Goal: Task Accomplishment & Management: Complete application form

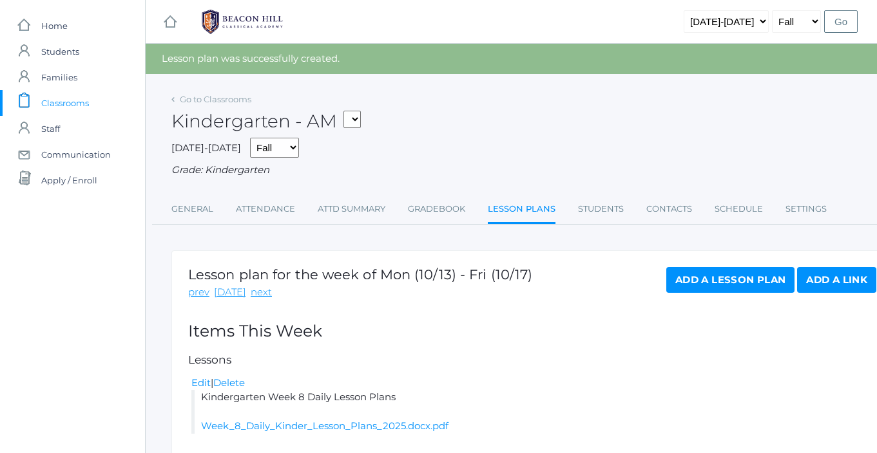
scroll to position [5, 0]
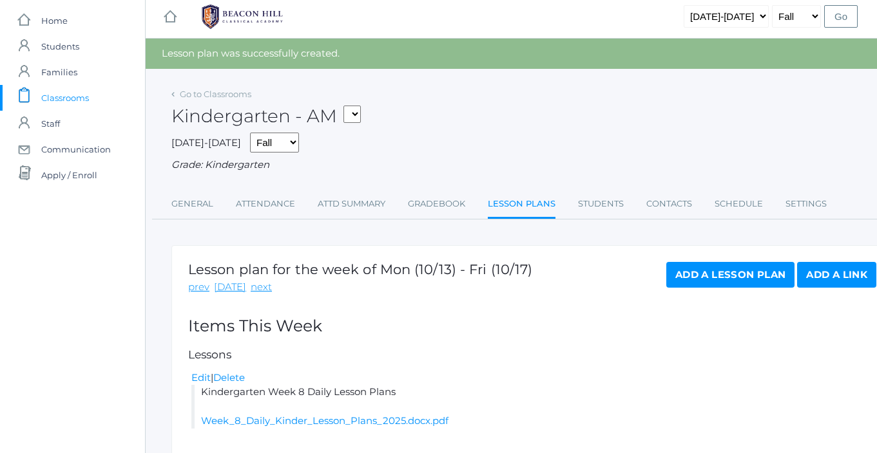
click at [71, 99] on span "Classrooms" at bounding box center [65, 98] width 48 height 26
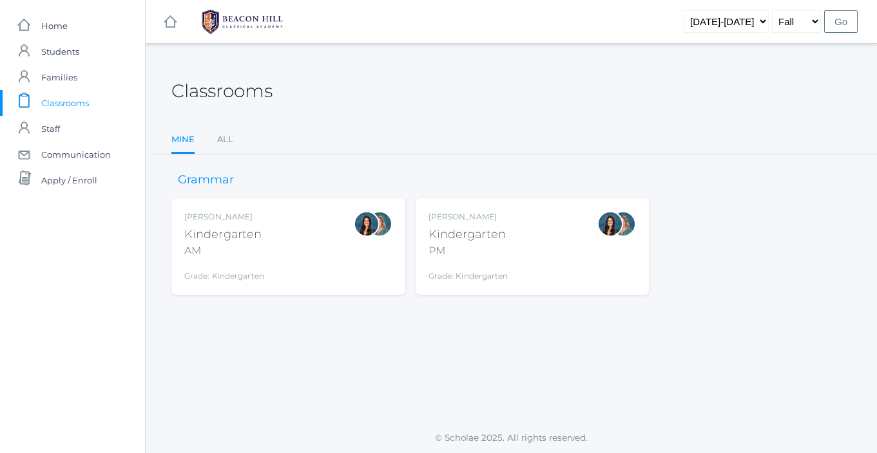
click at [288, 258] on div "Jordyn Dewey Kindergarten AM Grade: Kindergarten *KIND" at bounding box center [288, 246] width 208 height 71
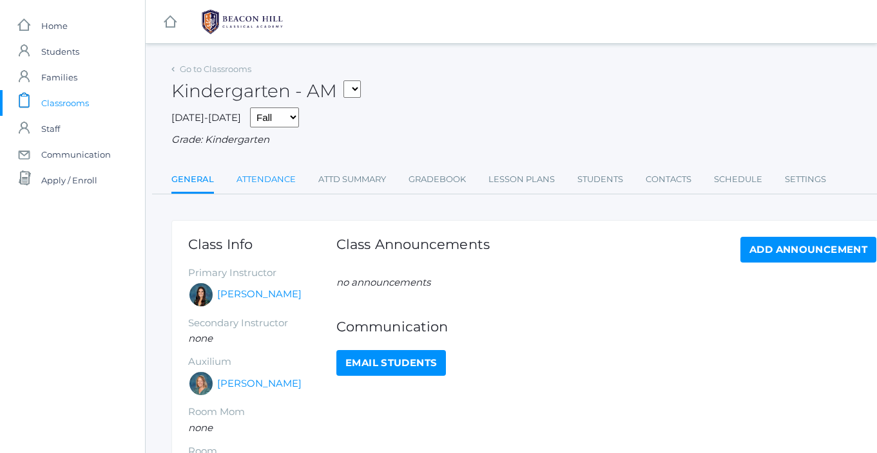
click at [276, 179] on link "Attendance" at bounding box center [265, 180] width 59 height 26
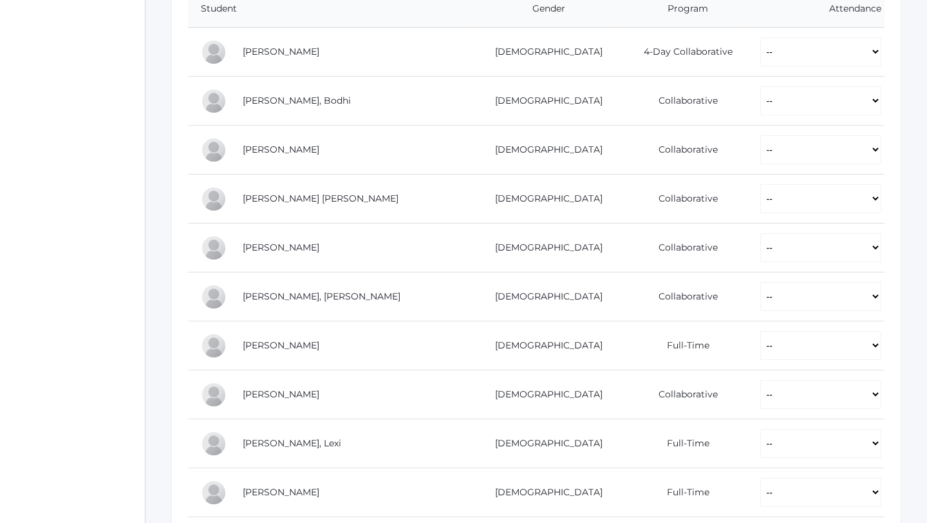
scroll to position [296, 0]
click at [761, 50] on select "-- Present Present-At-Home Tardy Excused Tardy Unexcused Absent Excused Absent …" at bounding box center [821, 49] width 121 height 29
select select "P"
click at [761, 35] on select "-- Present Present-At-Home Tardy Excused Tardy Unexcused Absent Excused Absent …" at bounding box center [821, 49] width 121 height 29
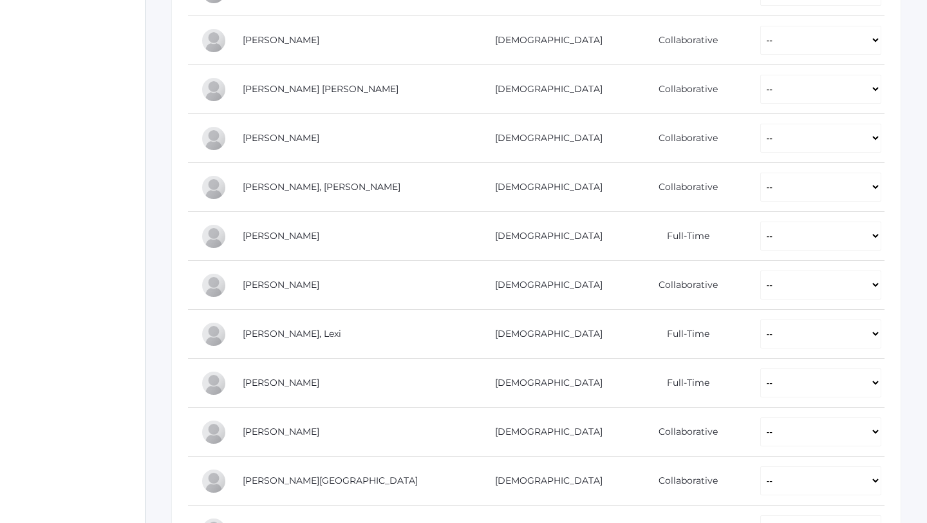
scroll to position [425, 0]
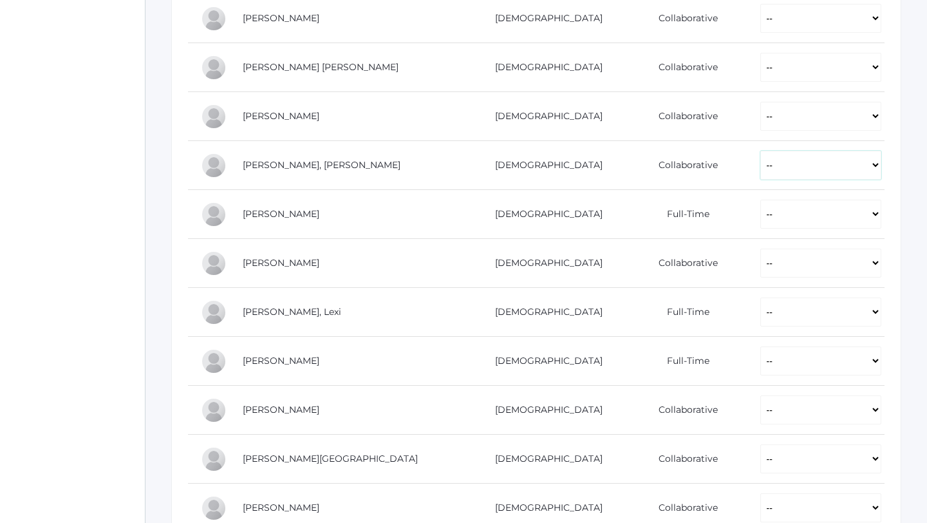
click at [761, 167] on select "-- Present Present-At-Home Tardy Excused Tardy Unexcused Absent Excused Absent …" at bounding box center [821, 165] width 121 height 29
select select "P"
click at [761, 151] on select "-- Present Present-At-Home Tardy Excused Tardy Unexcused Absent Excused Absent …" at bounding box center [821, 165] width 121 height 29
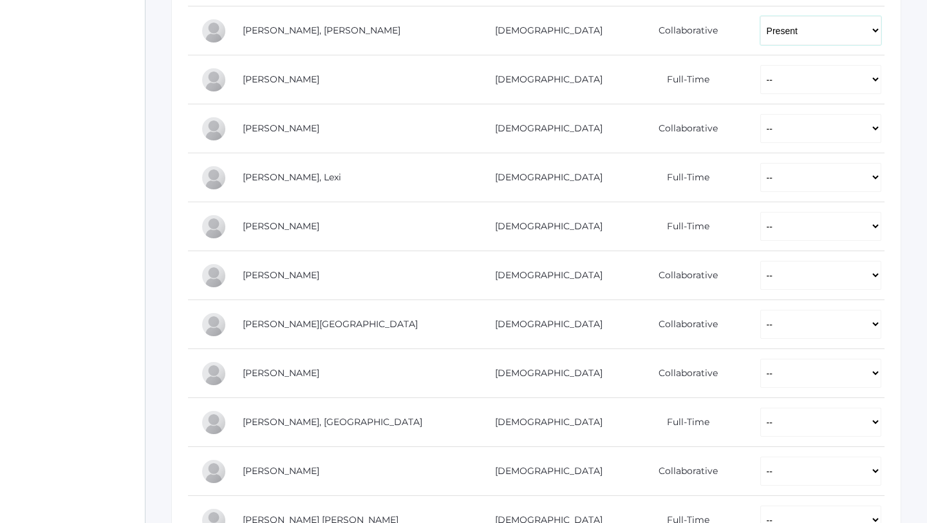
scroll to position [560, 0]
click at [761, 179] on select "-- Present Present-At-Home Tardy Excused Tardy Unexcused Absent Excused Absent …" at bounding box center [821, 176] width 121 height 29
select select "P"
click at [761, 162] on select "-- Present Present-At-Home Tardy Excused Tardy Unexcused Absent Excused Absent …" at bounding box center [821, 176] width 121 height 29
click at [761, 229] on select "-- Present Present-At-Home Tardy Excused Tardy Unexcused Absent Excused Absent …" at bounding box center [821, 225] width 121 height 29
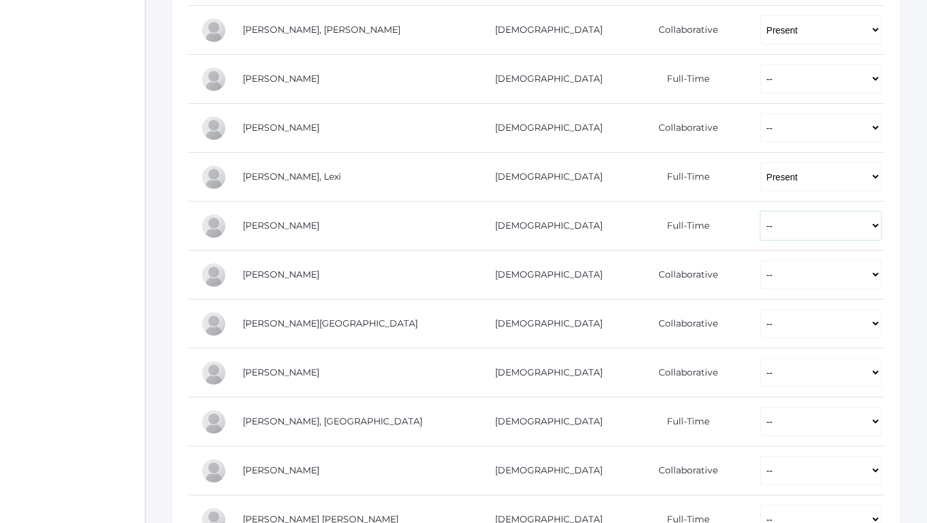
select select "P"
click at [761, 211] on select "-- Present Present-At-Home Tardy Excused Tardy Unexcused Absent Excused Absent …" at bounding box center [821, 225] width 121 height 29
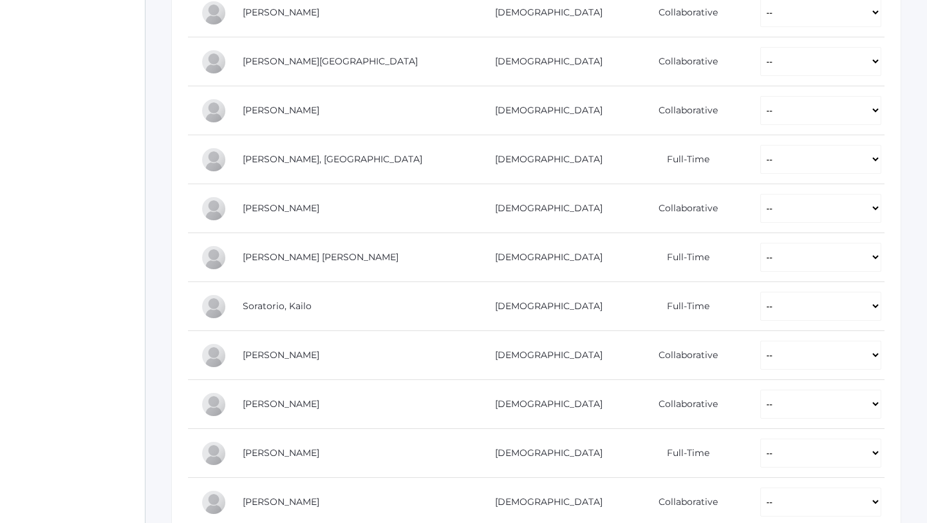
scroll to position [824, 0]
click at [761, 258] on select "-- Present Present-At-Home Tardy Excused Tardy Unexcused Absent Excused Absent …" at bounding box center [821, 255] width 121 height 29
select select "P"
click at [761, 241] on select "-- Present Present-At-Home Tardy Excused Tardy Unexcused Absent Excused Absent …" at bounding box center [821, 255] width 121 height 29
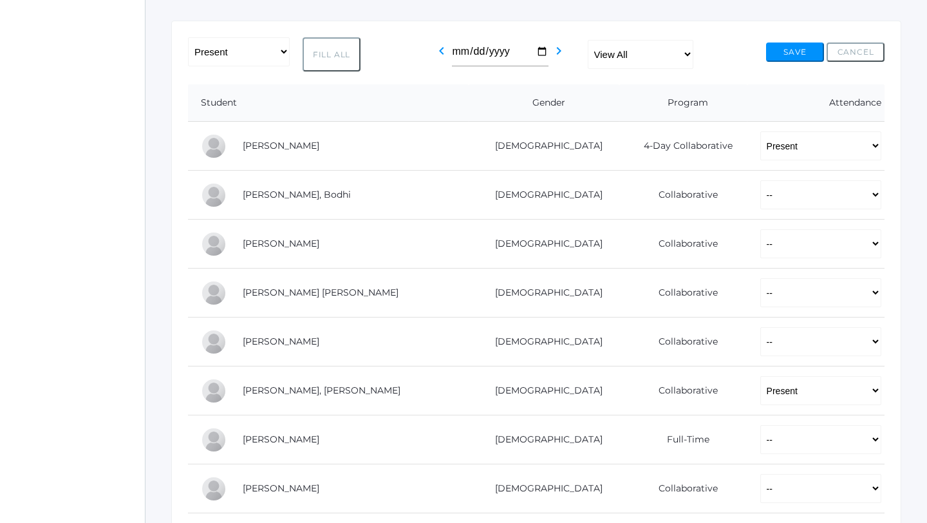
scroll to position [154, 0]
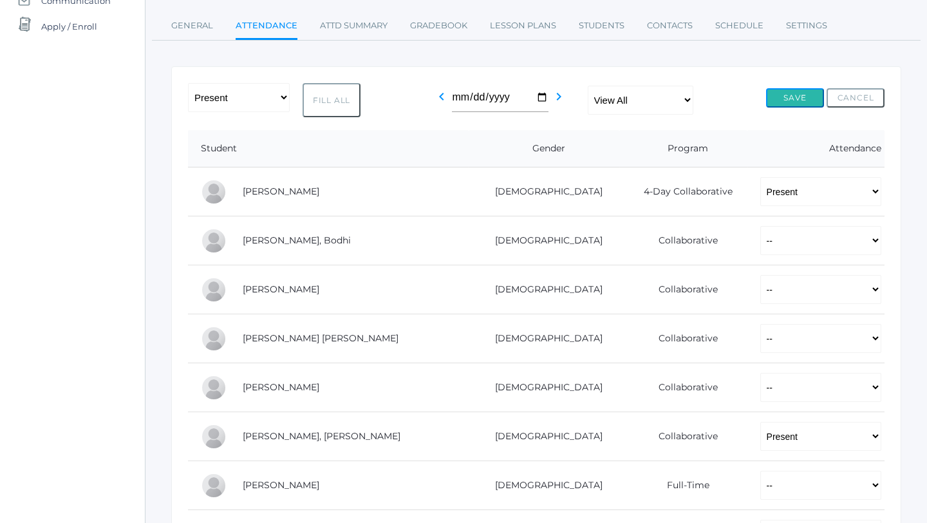
click at [773, 101] on button "Save" at bounding box center [795, 97] width 58 height 19
